Goal: Task Accomplishment & Management: Manage account settings

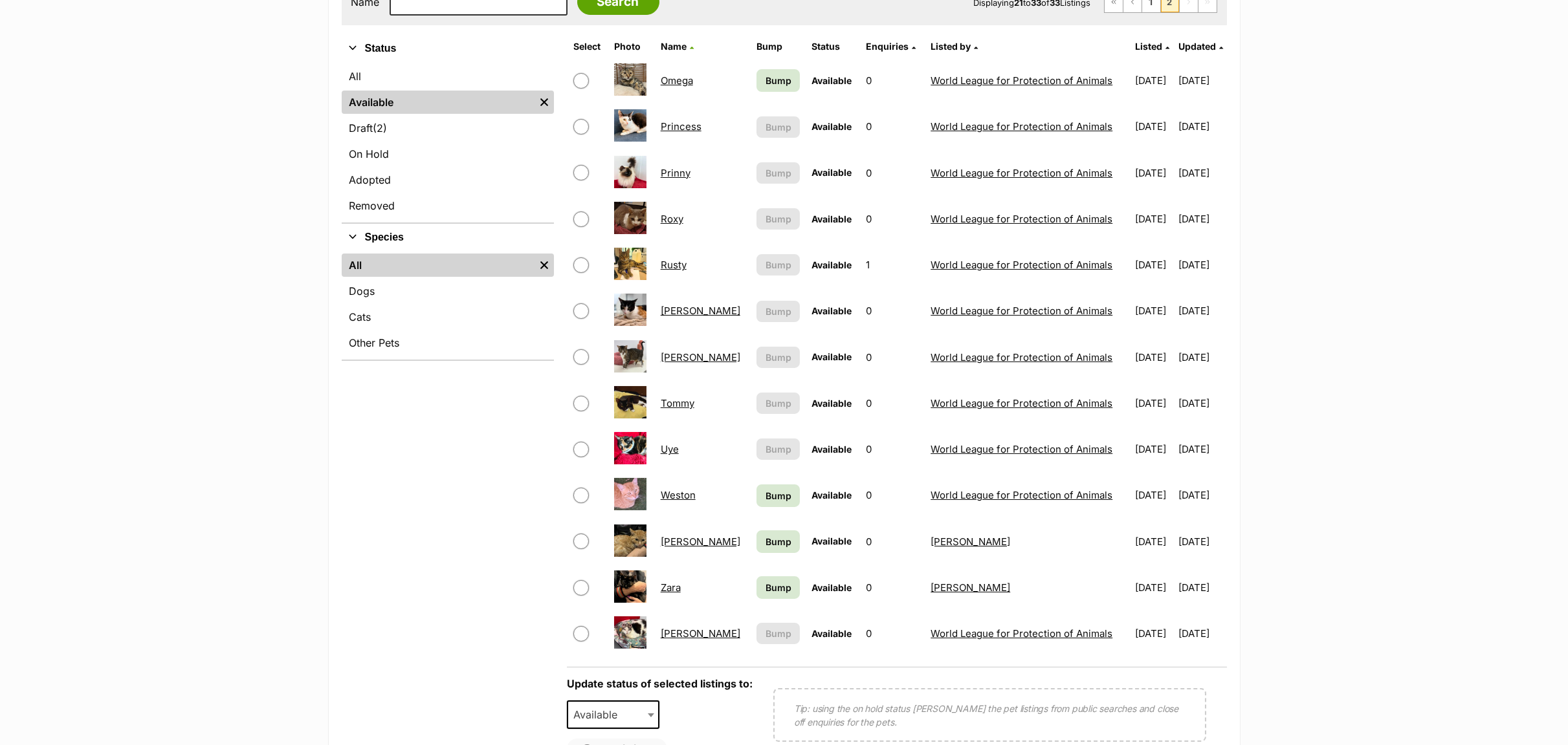
scroll to position [291, 0]
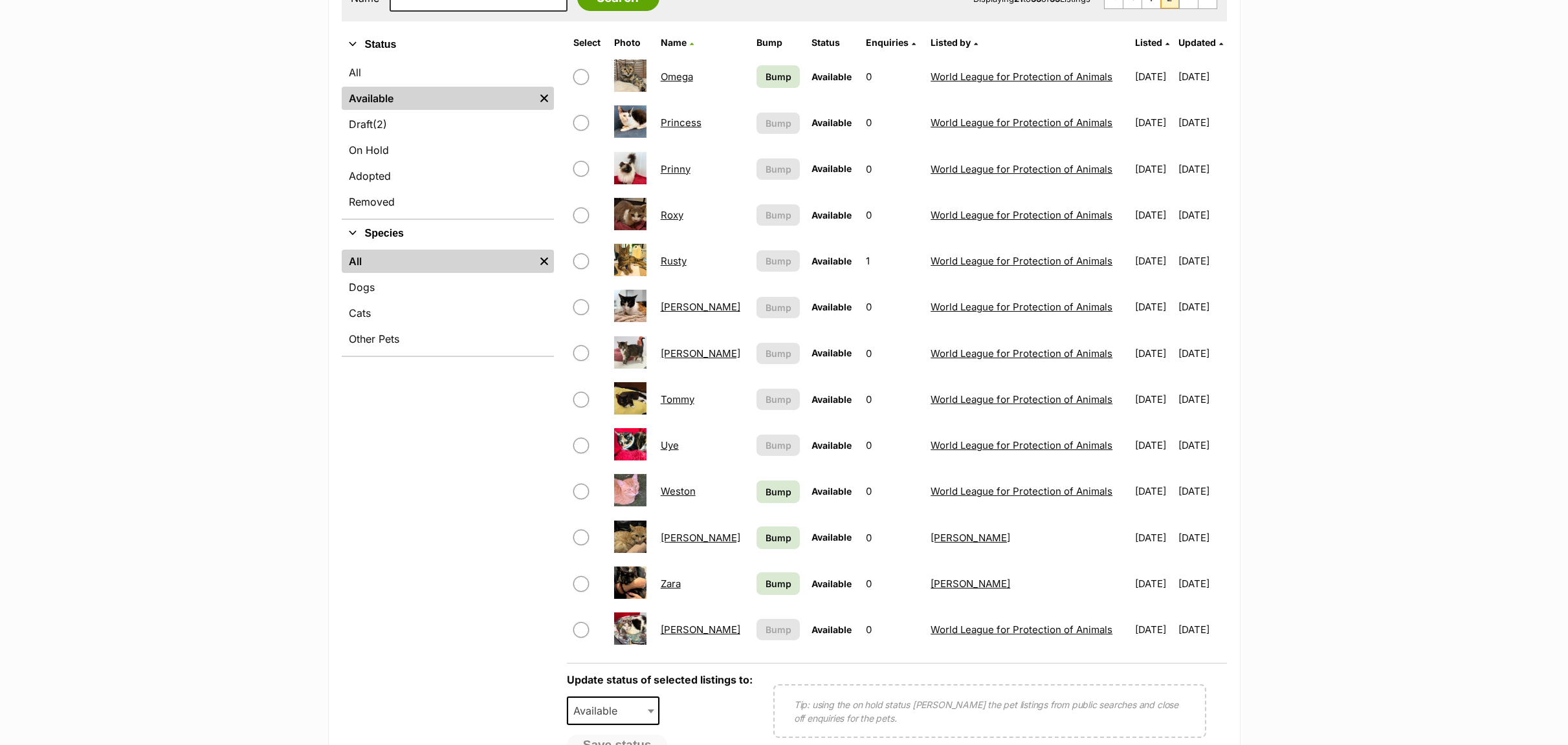
click at [676, 309] on link "[PERSON_NAME]" at bounding box center [700, 307] width 79 height 12
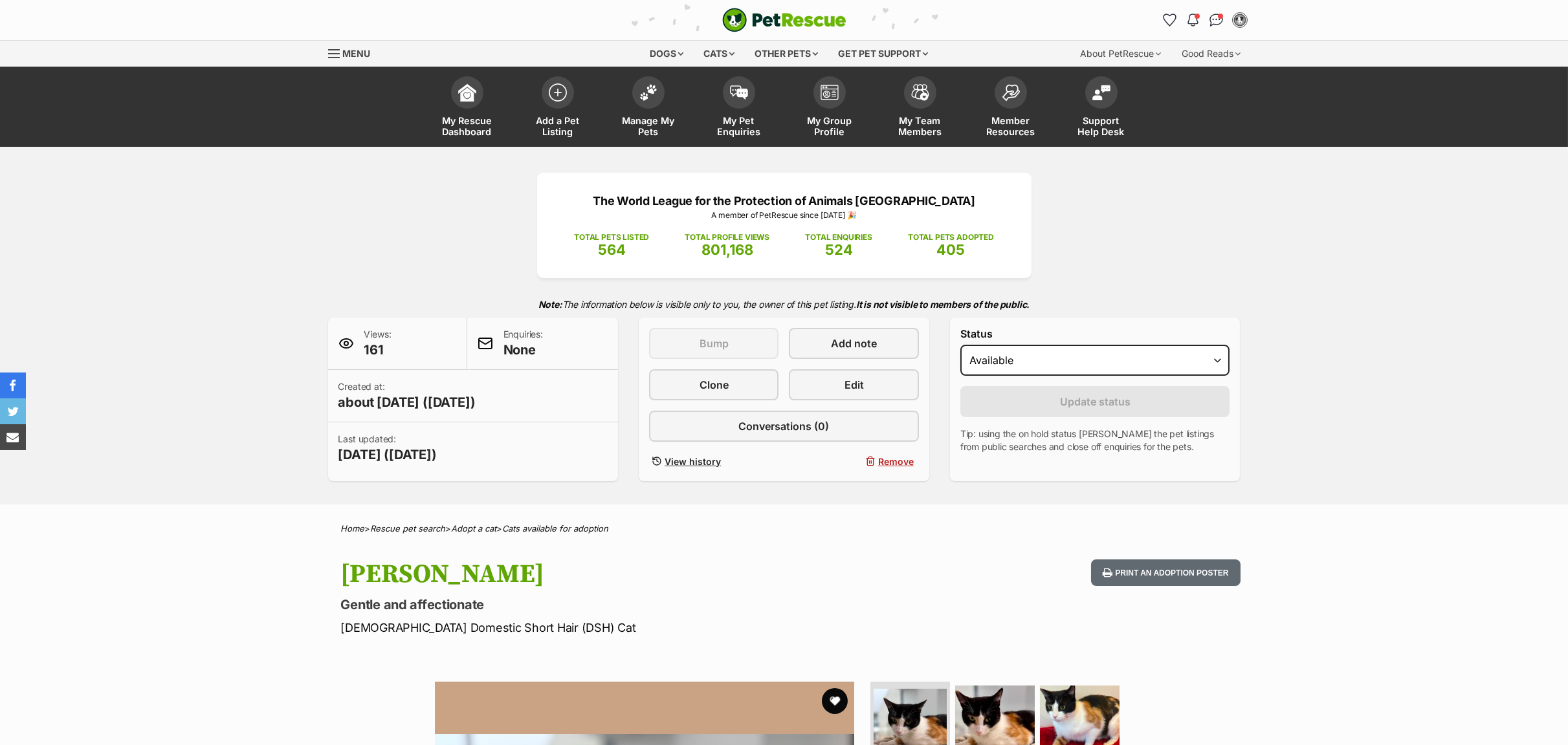
select select "rehomed"
click at [961, 347] on select "Draft Available On hold Adopted" at bounding box center [1095, 361] width 270 height 31
click at [1024, 397] on button "Update status" at bounding box center [1095, 402] width 270 height 31
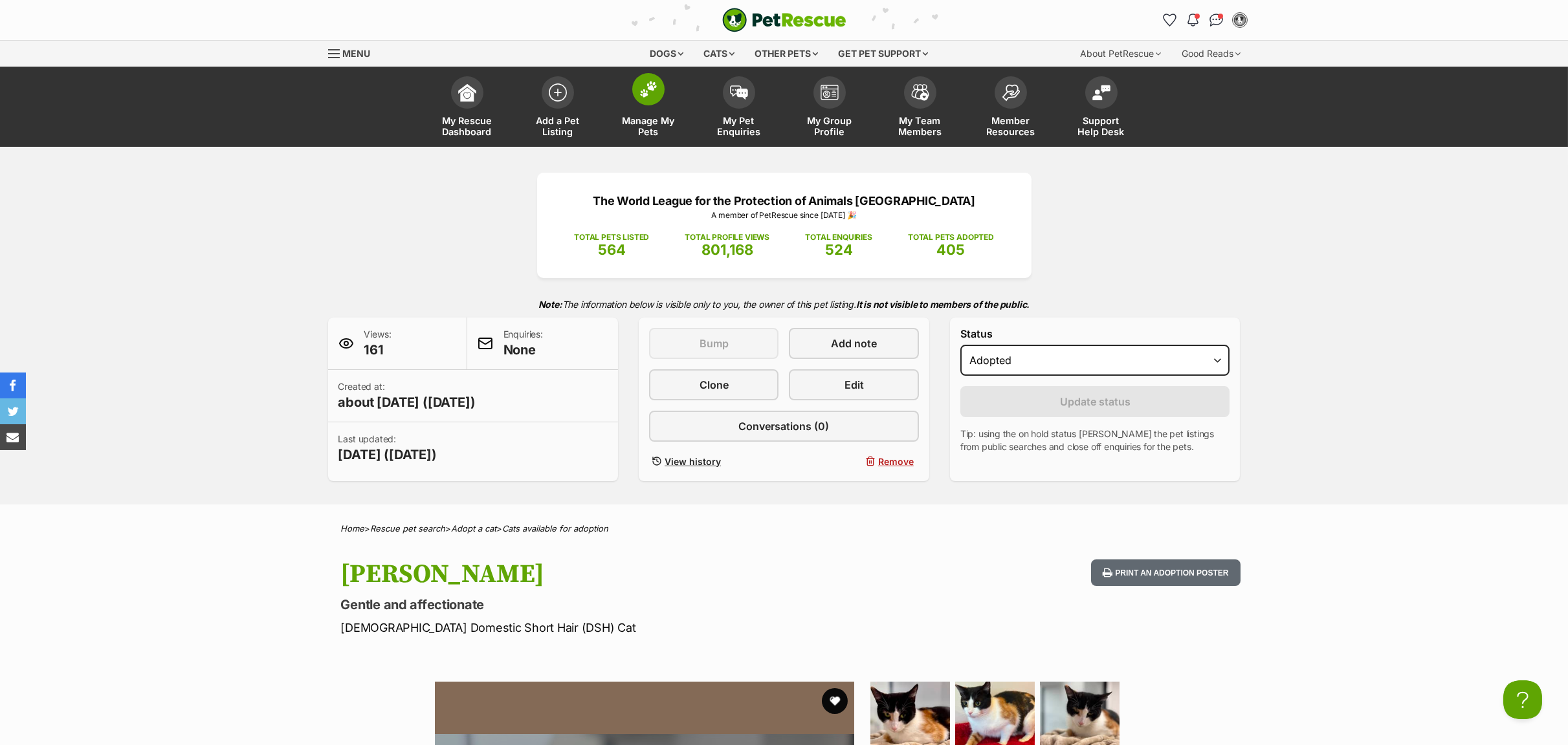
click at [640, 123] on span "Manage My Pets" at bounding box center [649, 126] width 58 height 22
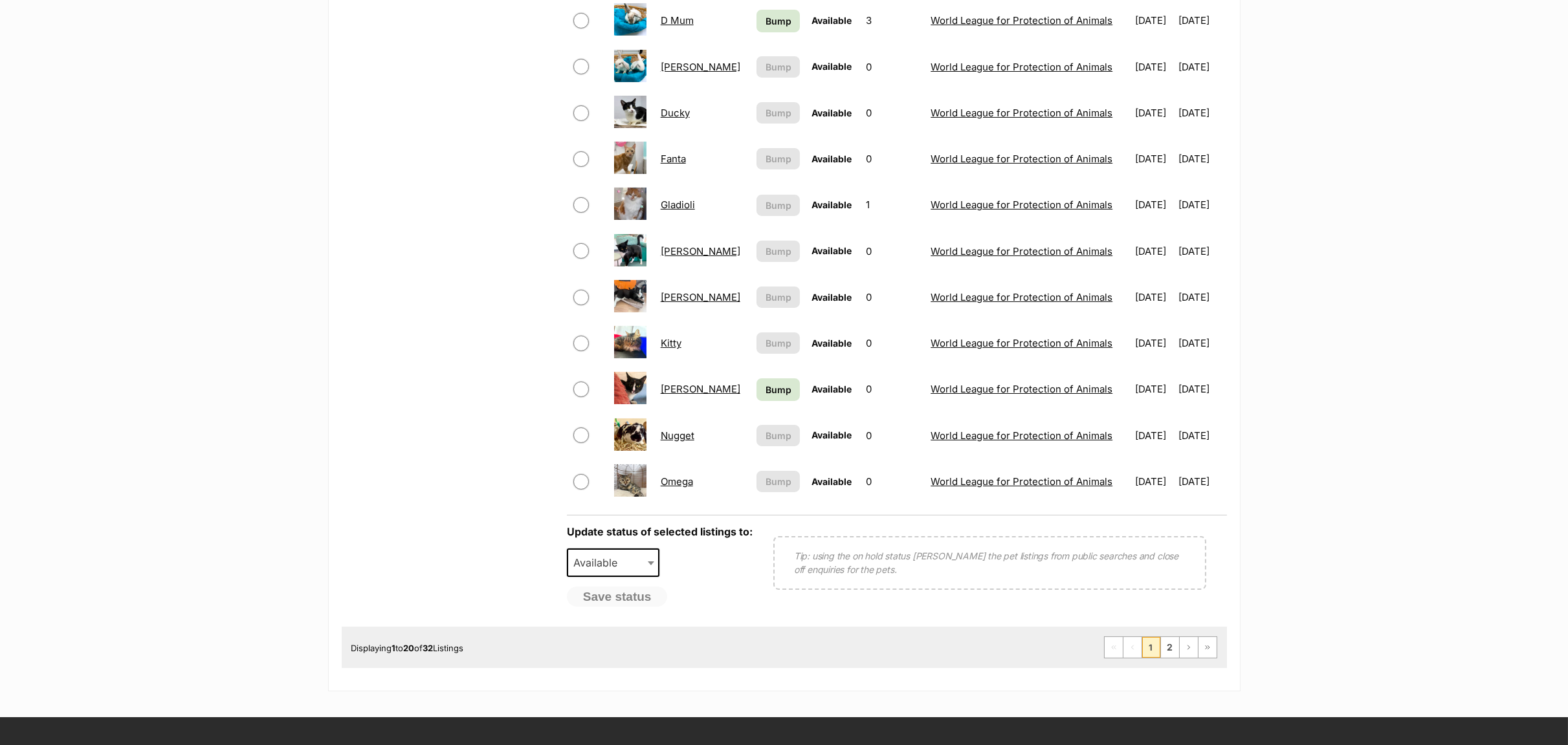
scroll to position [776, 0]
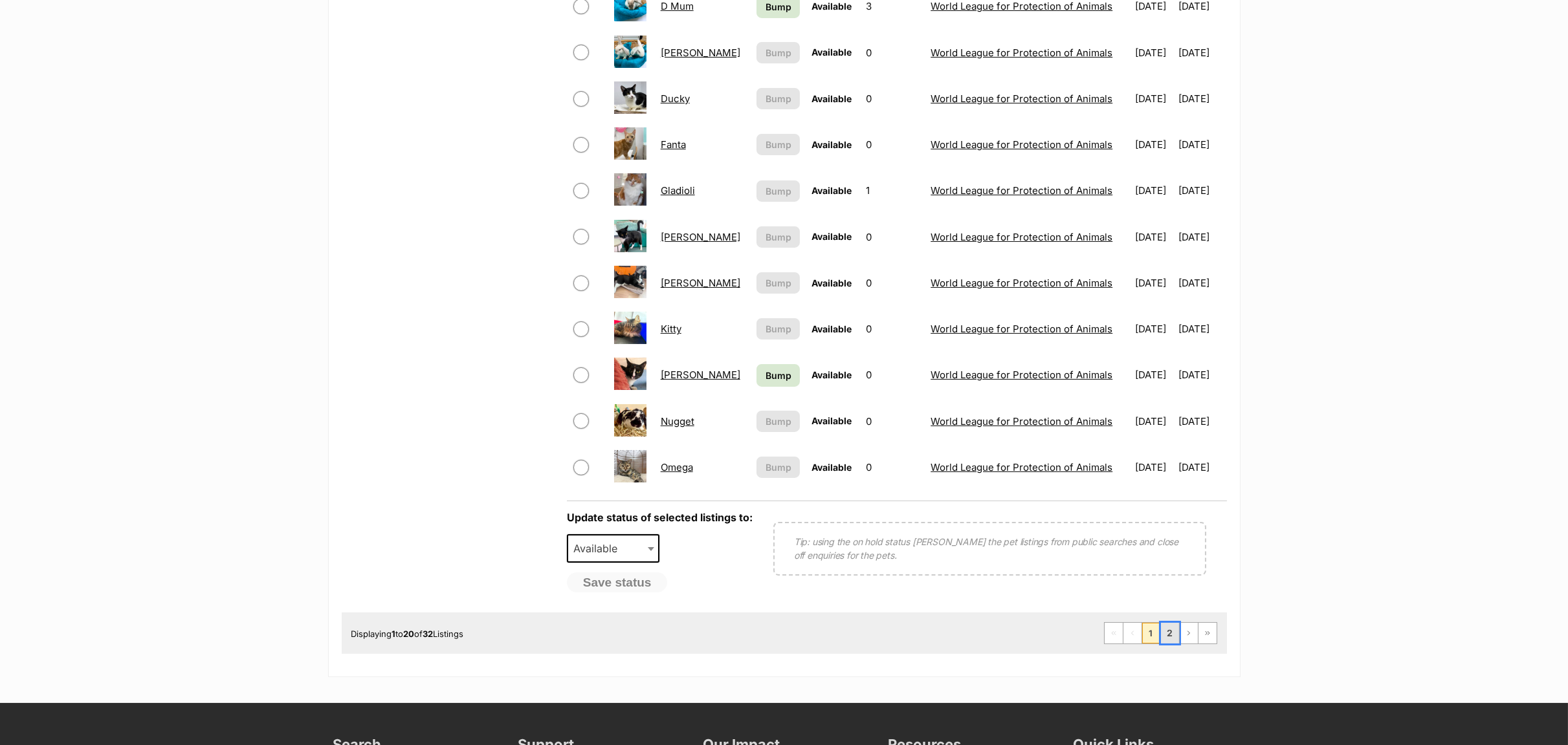
click at [1172, 642] on link "2" at bounding box center [1170, 634] width 18 height 21
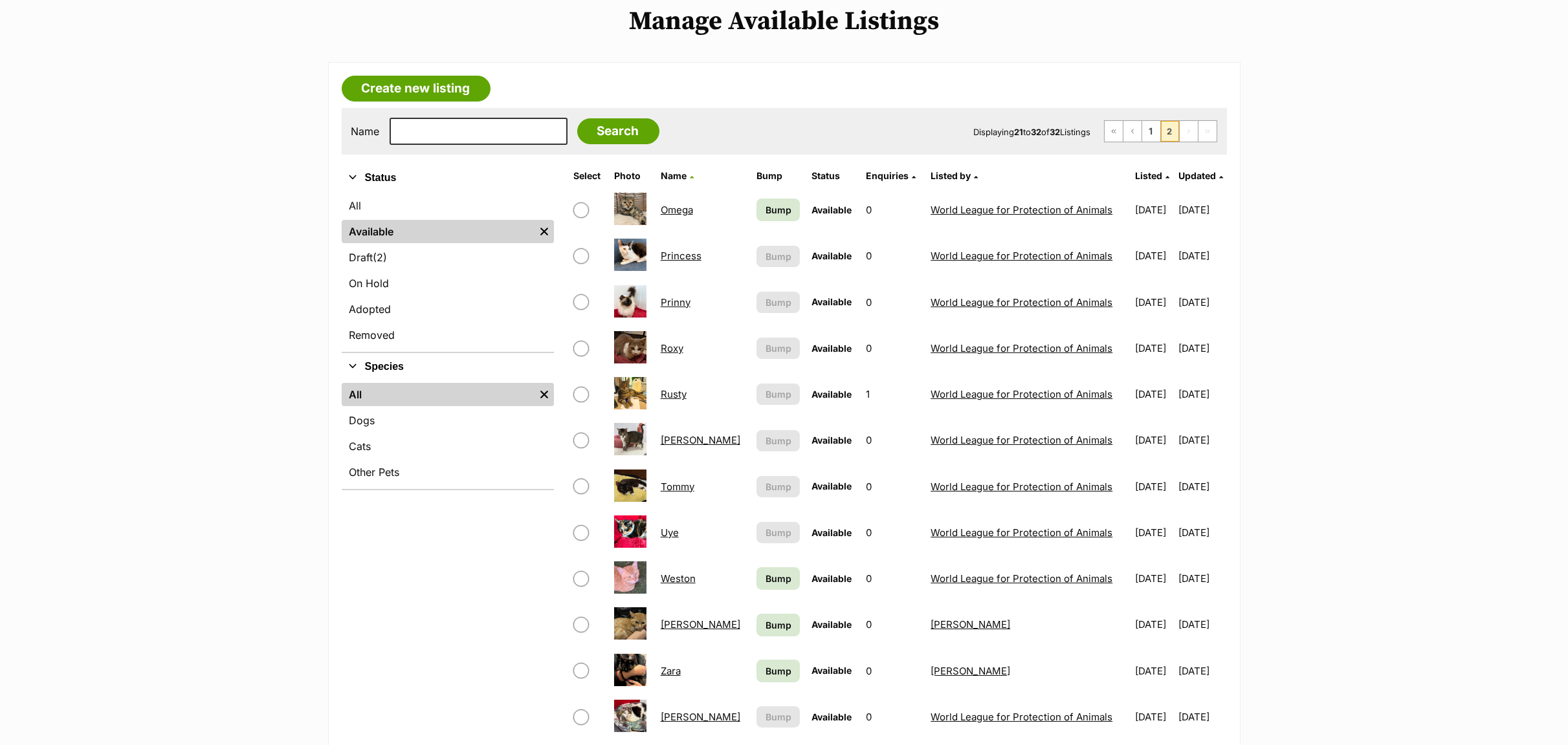
scroll to position [194, 0]
